Goal: Book appointment/travel/reservation

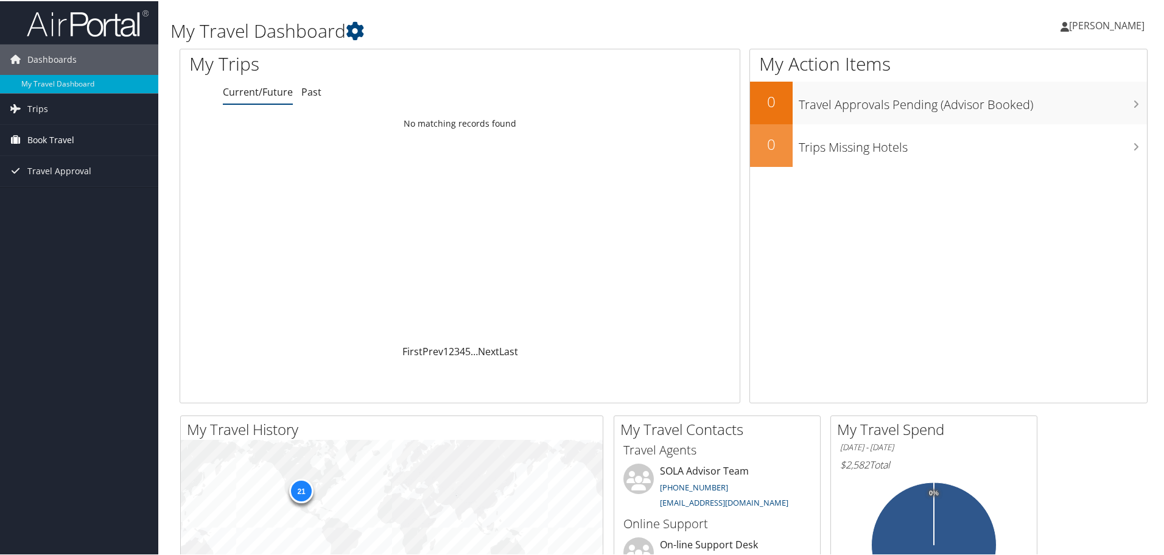
click at [57, 142] on span "Book Travel" at bounding box center [50, 139] width 47 height 30
click at [57, 188] on link "Book/Manage Online Trips" at bounding box center [79, 181] width 158 height 18
